Goal: Task Accomplishment & Management: Use online tool/utility

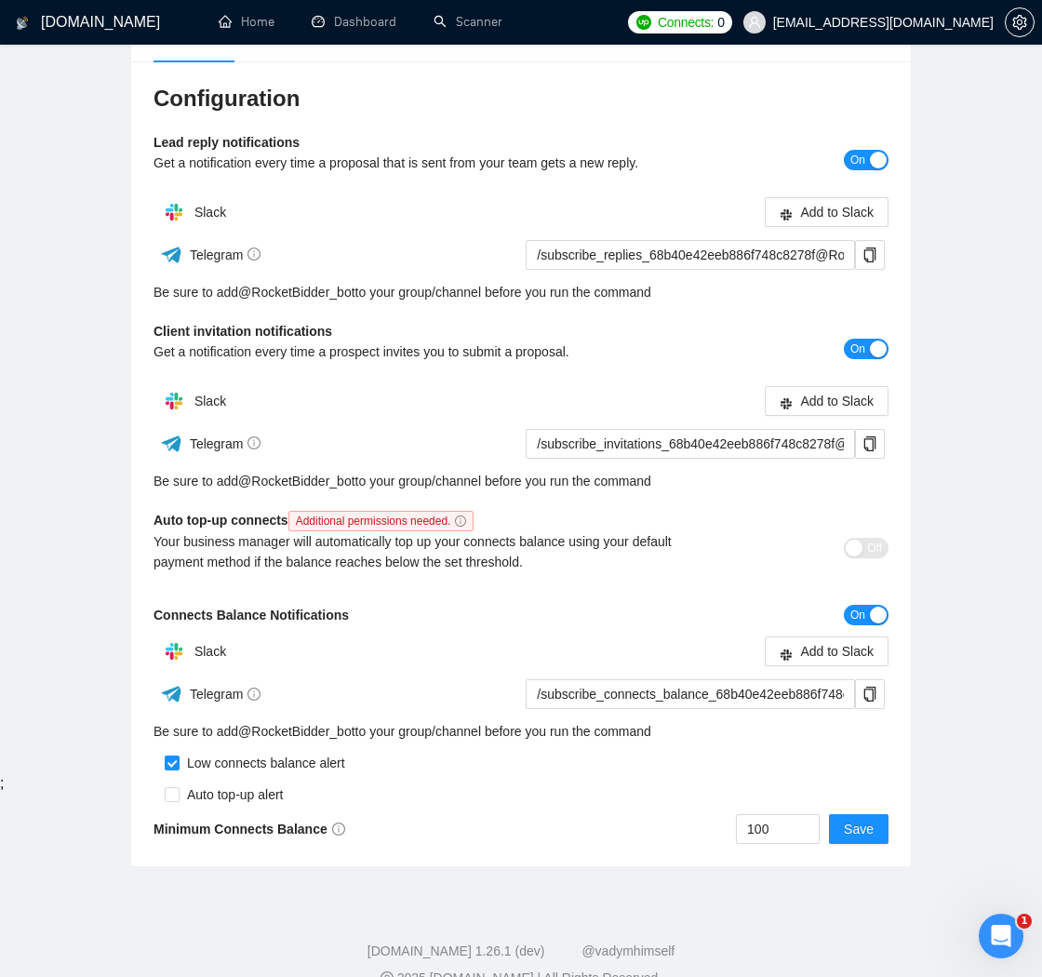
drag, startPoint x: 21, startPoint y: 686, endPoint x: 3, endPoint y: 693, distance: 20.0
click at [20, 686] on div "[DOMAIN_NAME] Home Dashboard Scanner Connects: 0 [EMAIL_ADDRESS][DOMAIN_NAME] T…" at bounding box center [521, 410] width 1042 height 1199
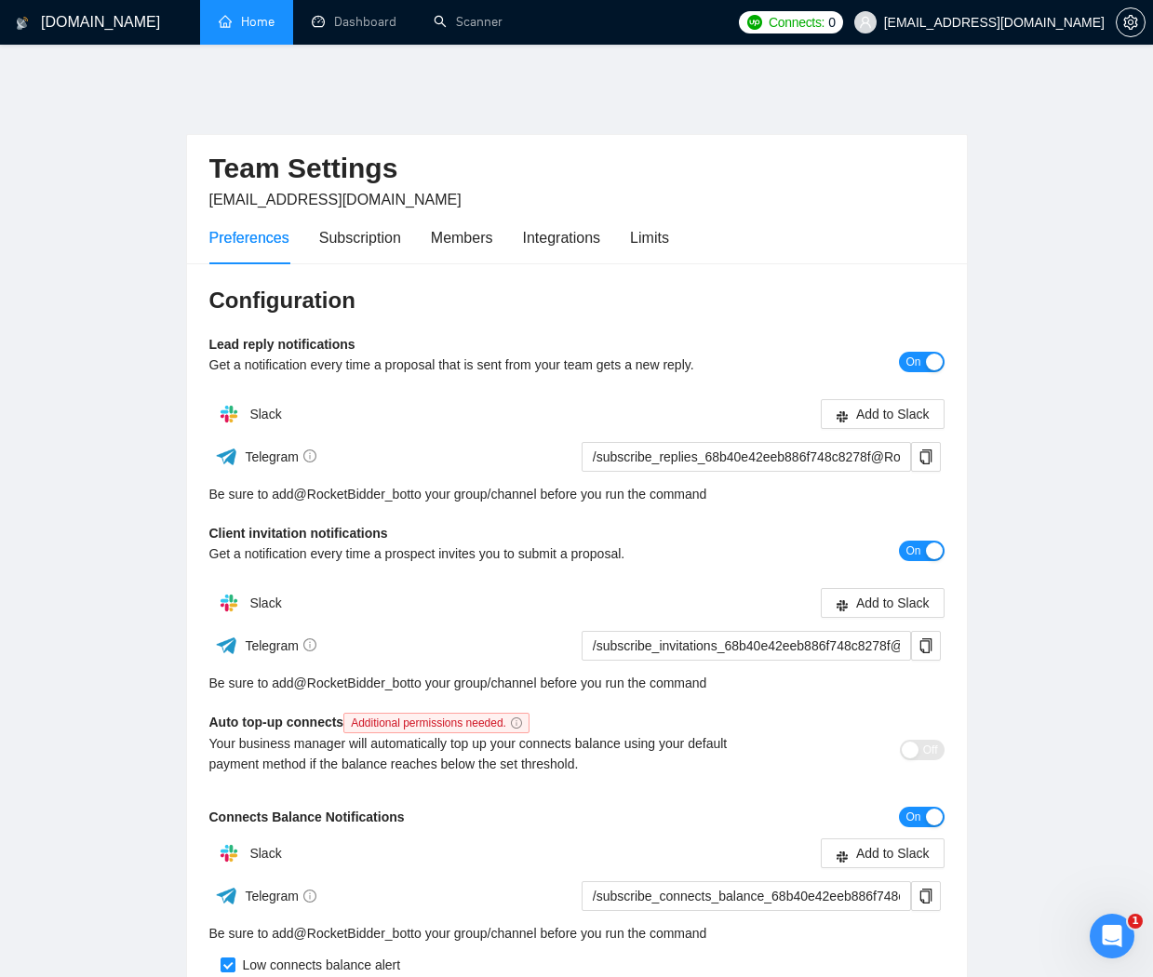
click at [257, 26] on link "Home" at bounding box center [247, 22] width 56 height 16
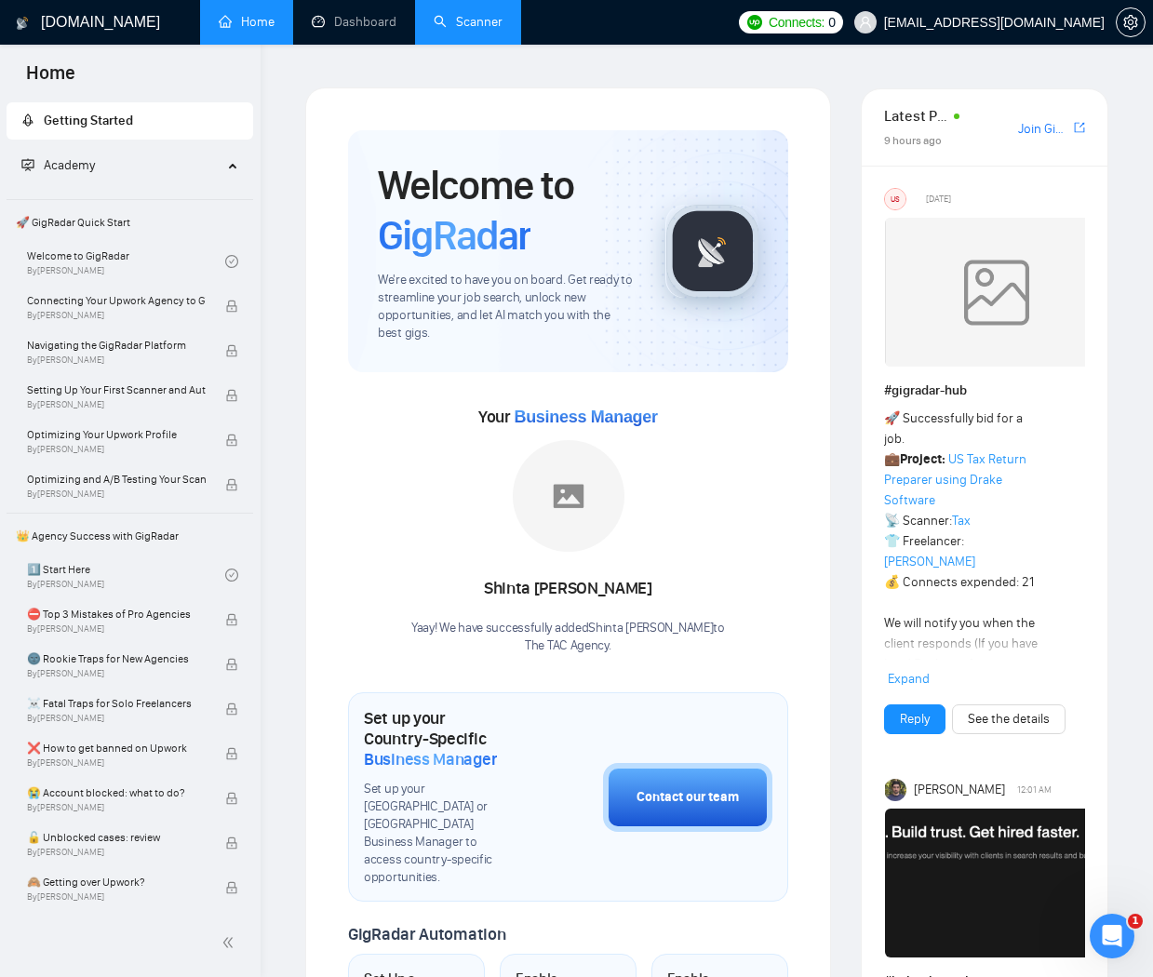
click at [502, 14] on link "Scanner" at bounding box center [468, 22] width 69 height 16
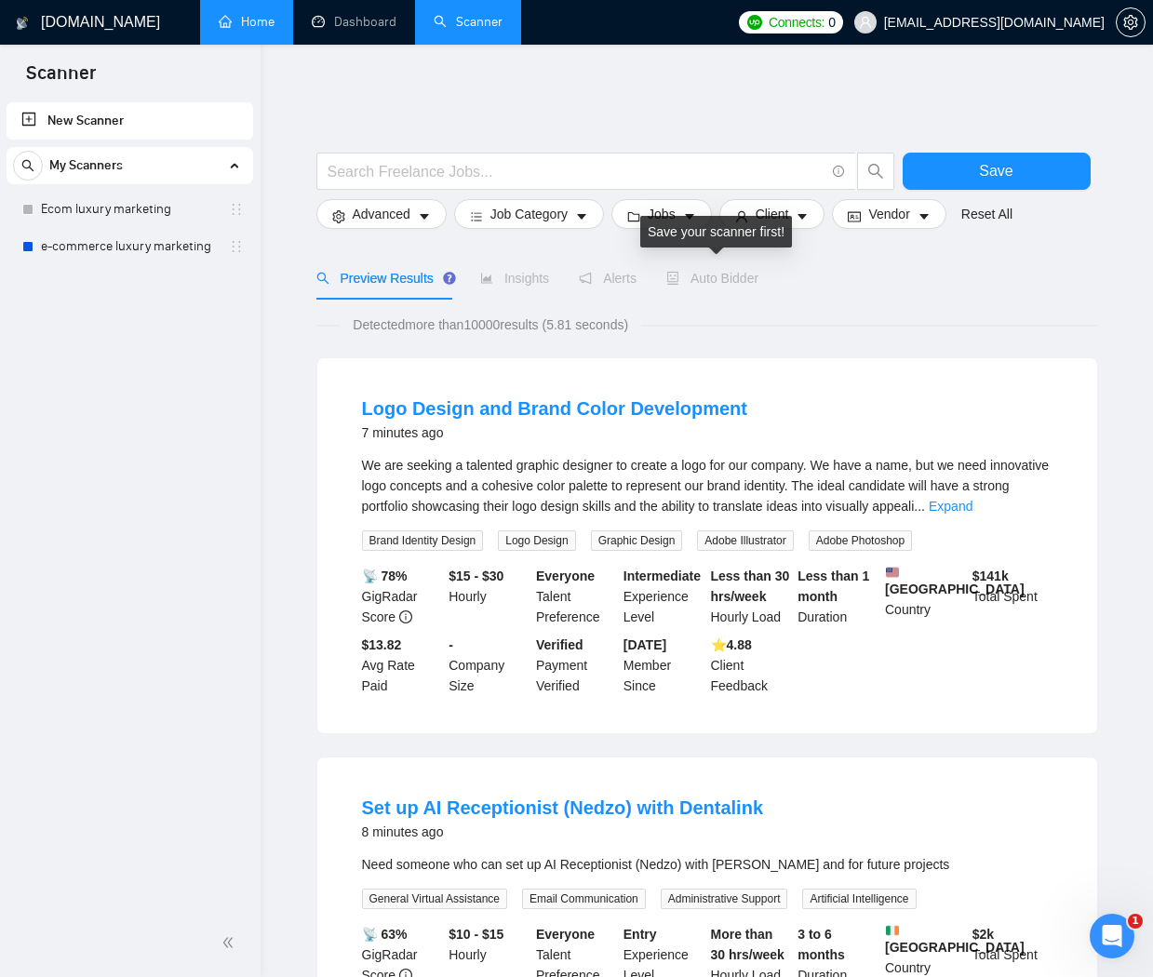
click at [740, 268] on div "Auto Bidder" at bounding box center [712, 278] width 92 height 20
click at [135, 210] on link "Ecom luxury marketing" at bounding box center [129, 209] width 177 height 37
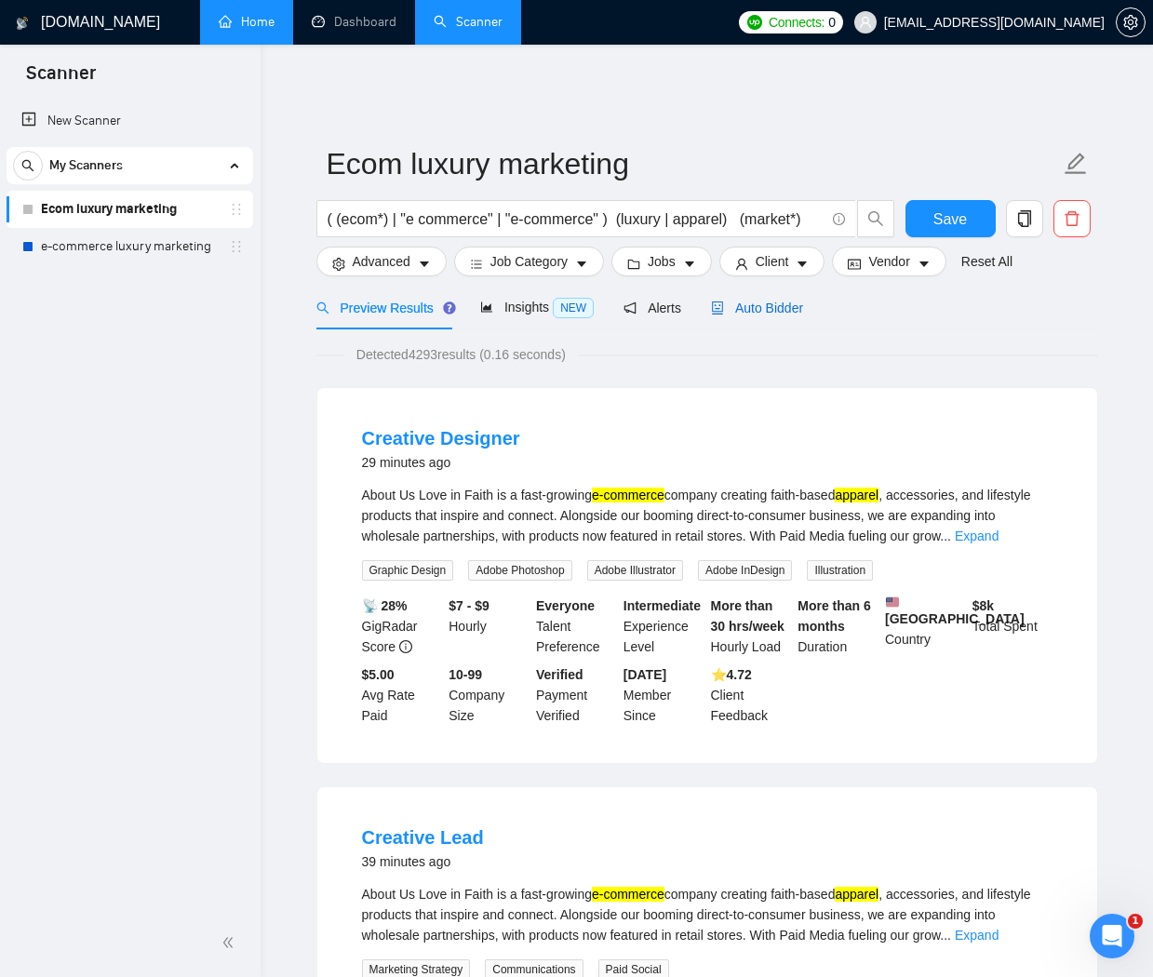
click at [764, 301] on span "Auto Bidder" at bounding box center [757, 308] width 92 height 15
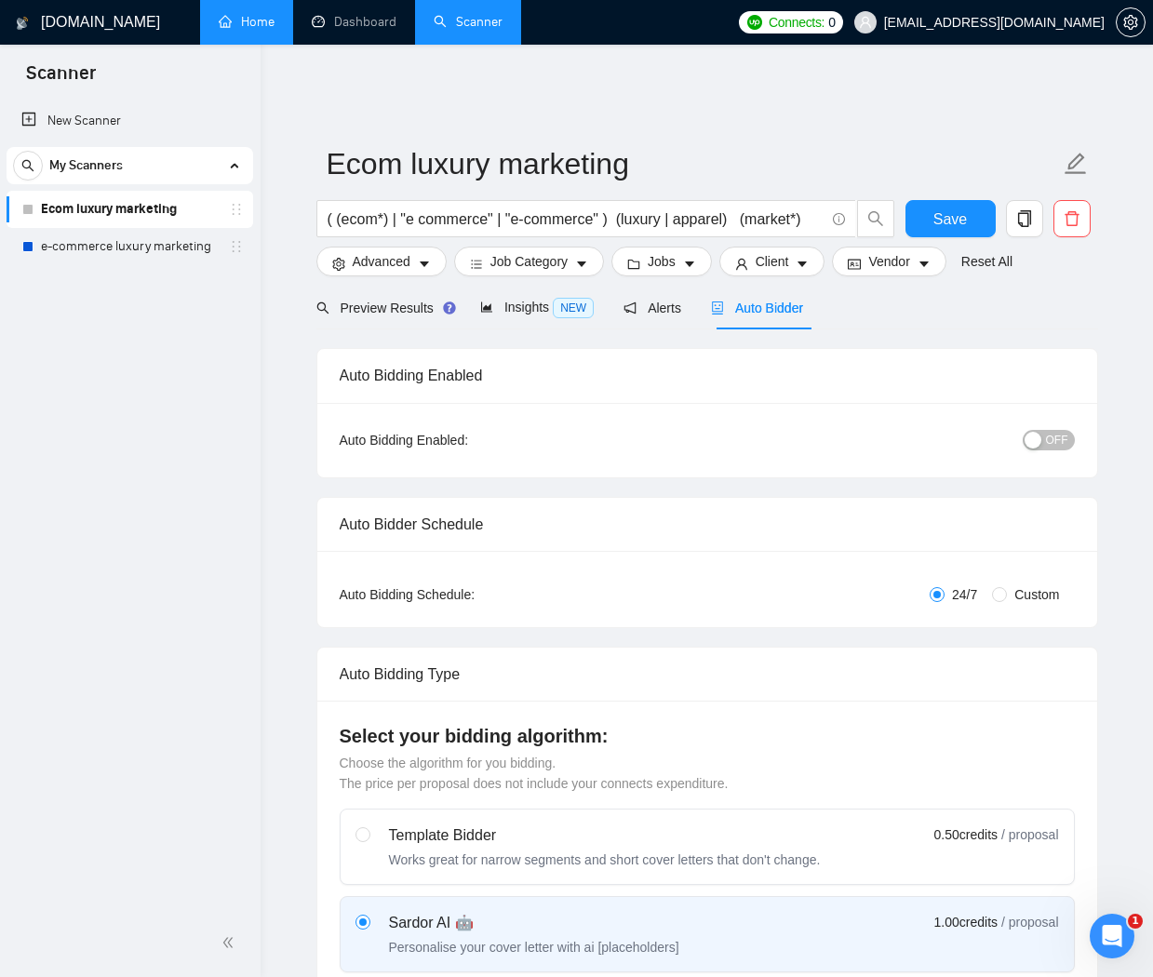
checkbox input "true"
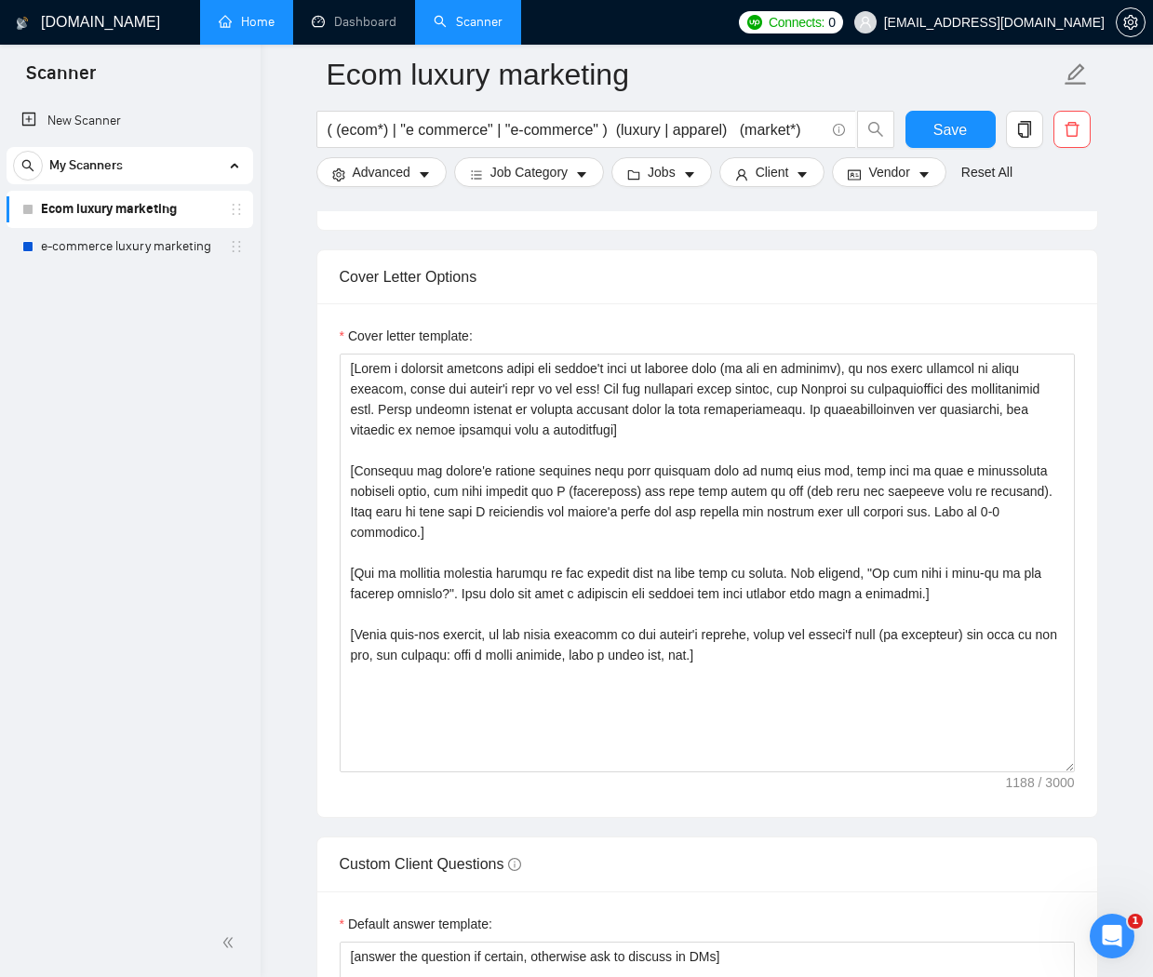
scroll to position [1936, 0]
